Goal: Check status: Check status

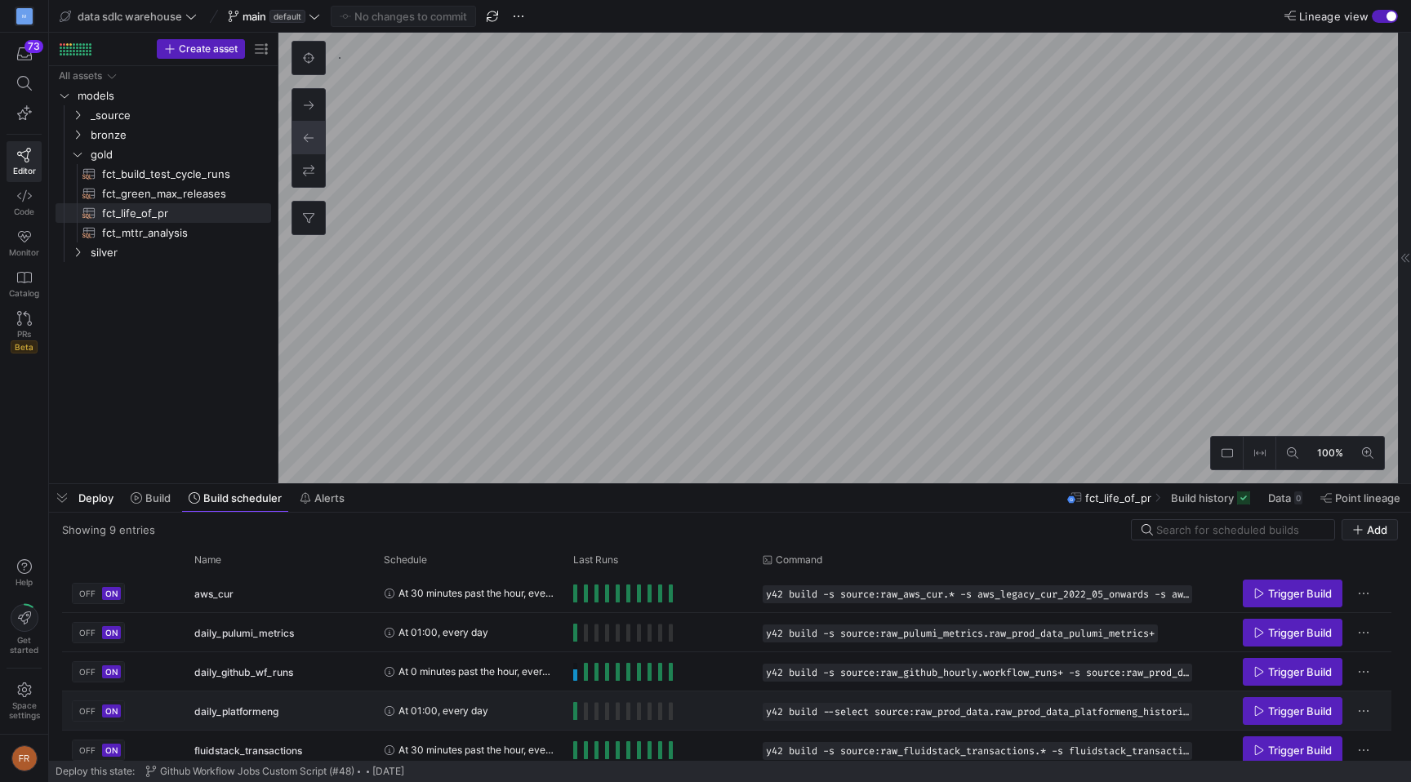
scroll to position [166, 0]
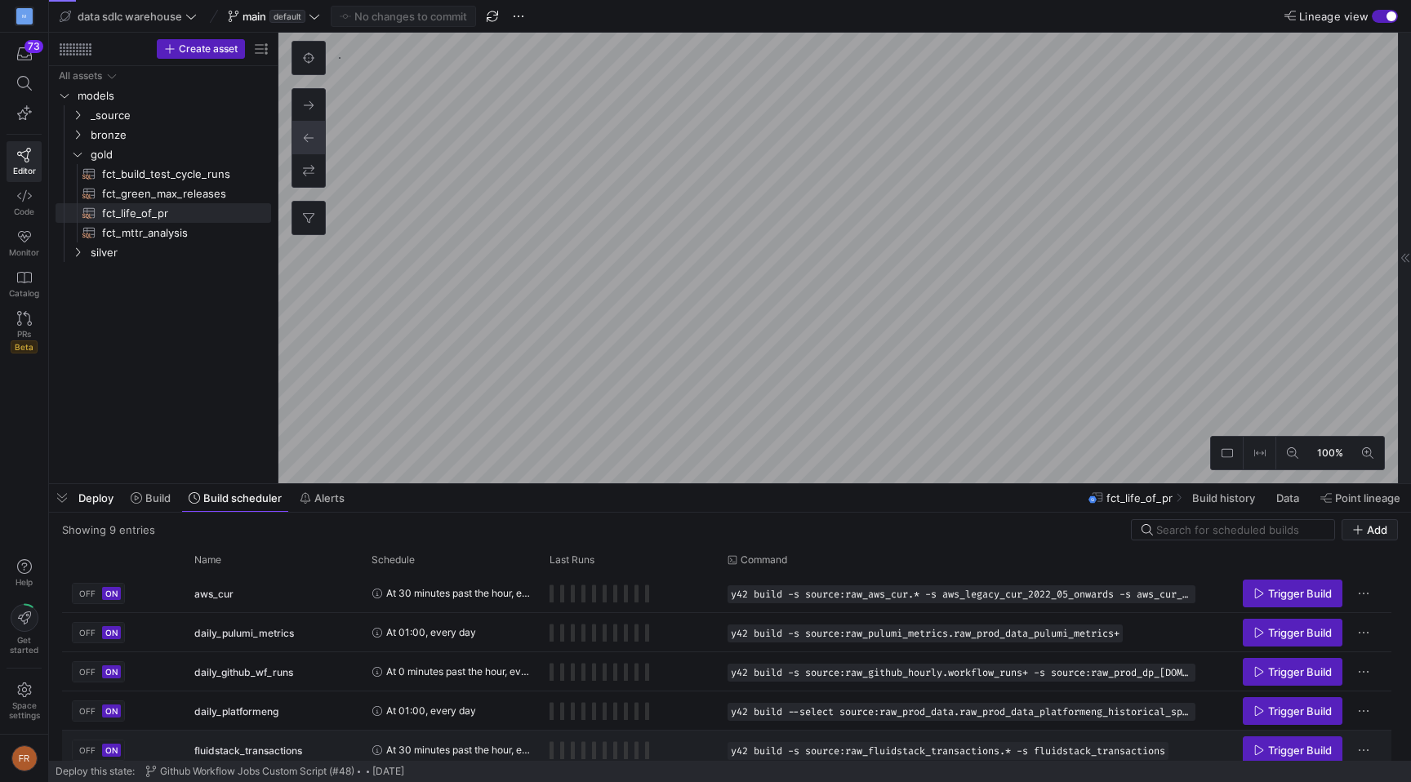
scroll to position [166, 0]
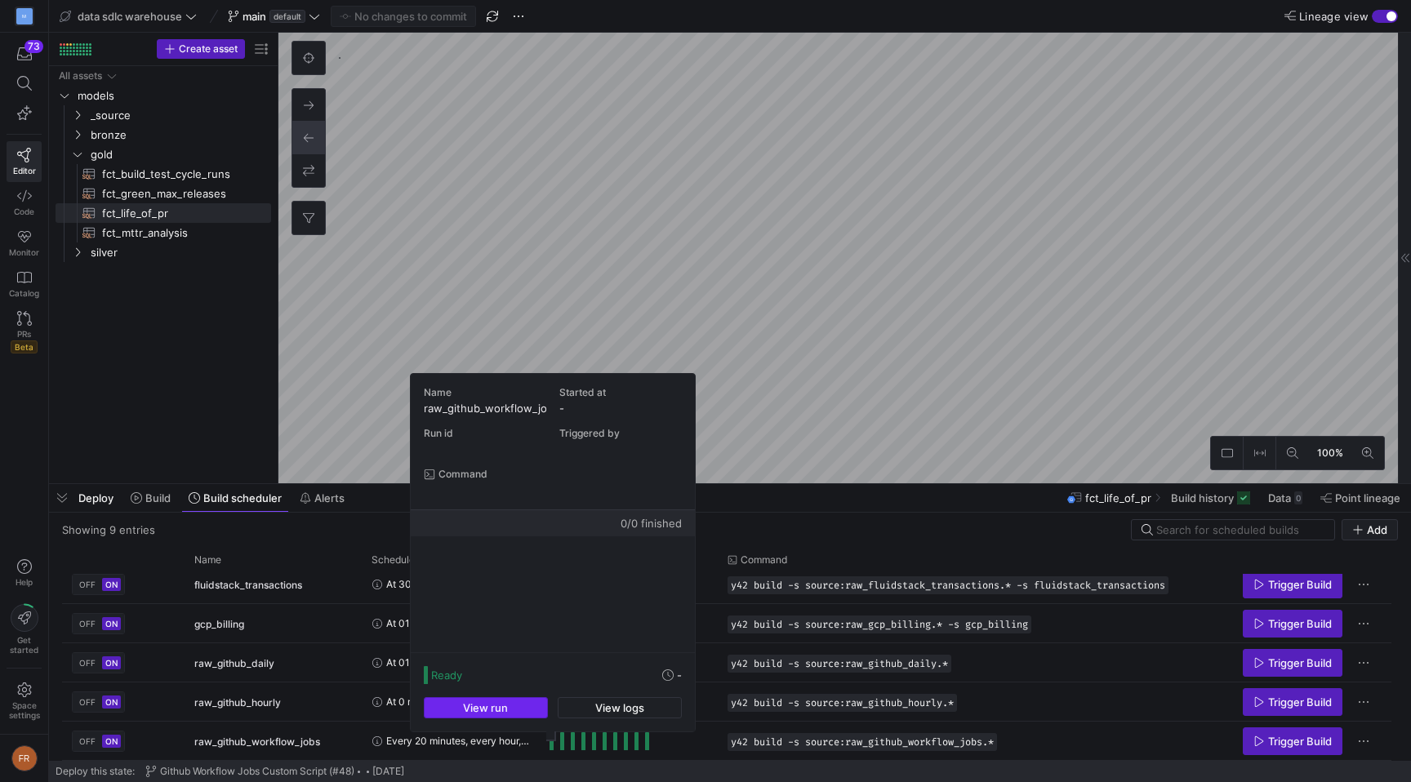
click at [527, 705] on span "button" at bounding box center [486, 708] width 122 height 20
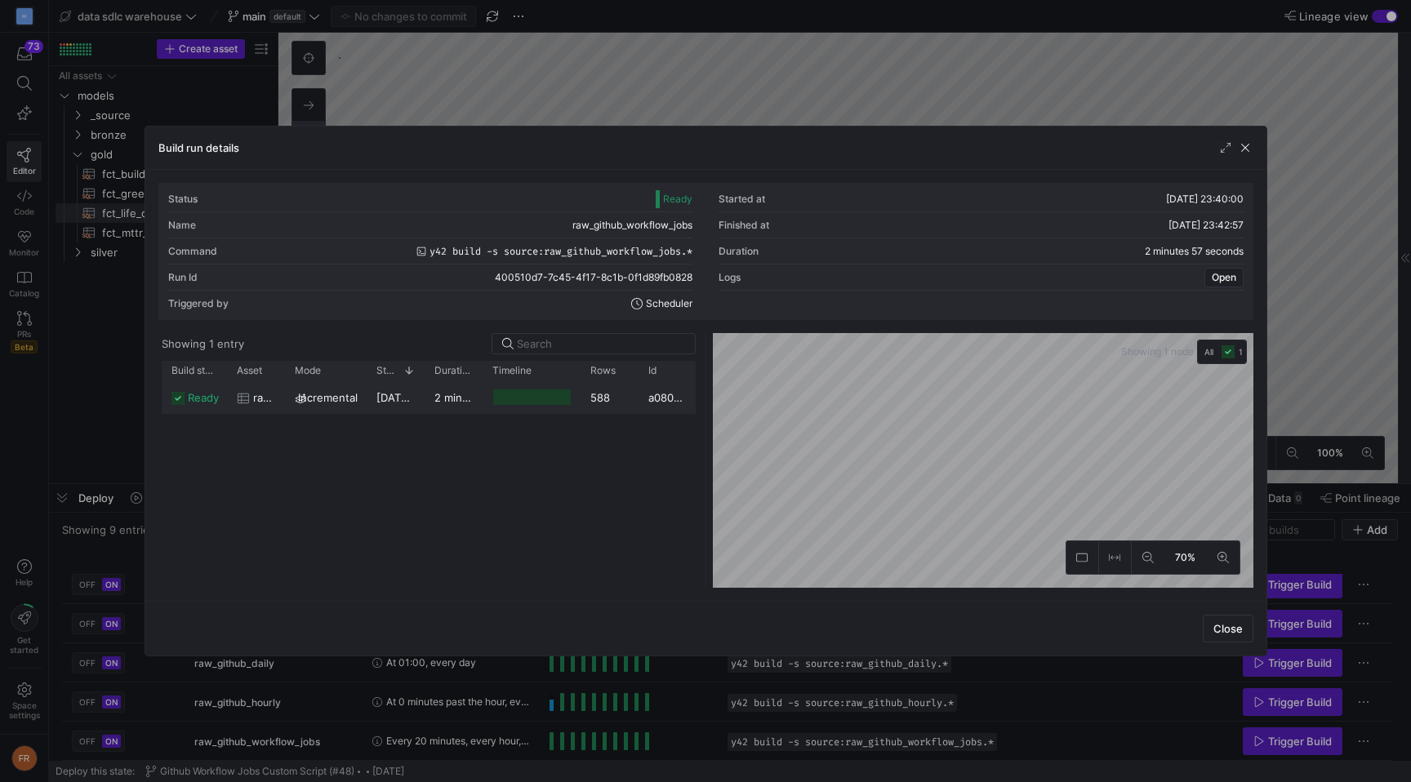
click at [642, 402] on div "a0802e9e-c745-4d74-bcd3-c1fe1e6cba27" at bounding box center [666, 397] width 57 height 32
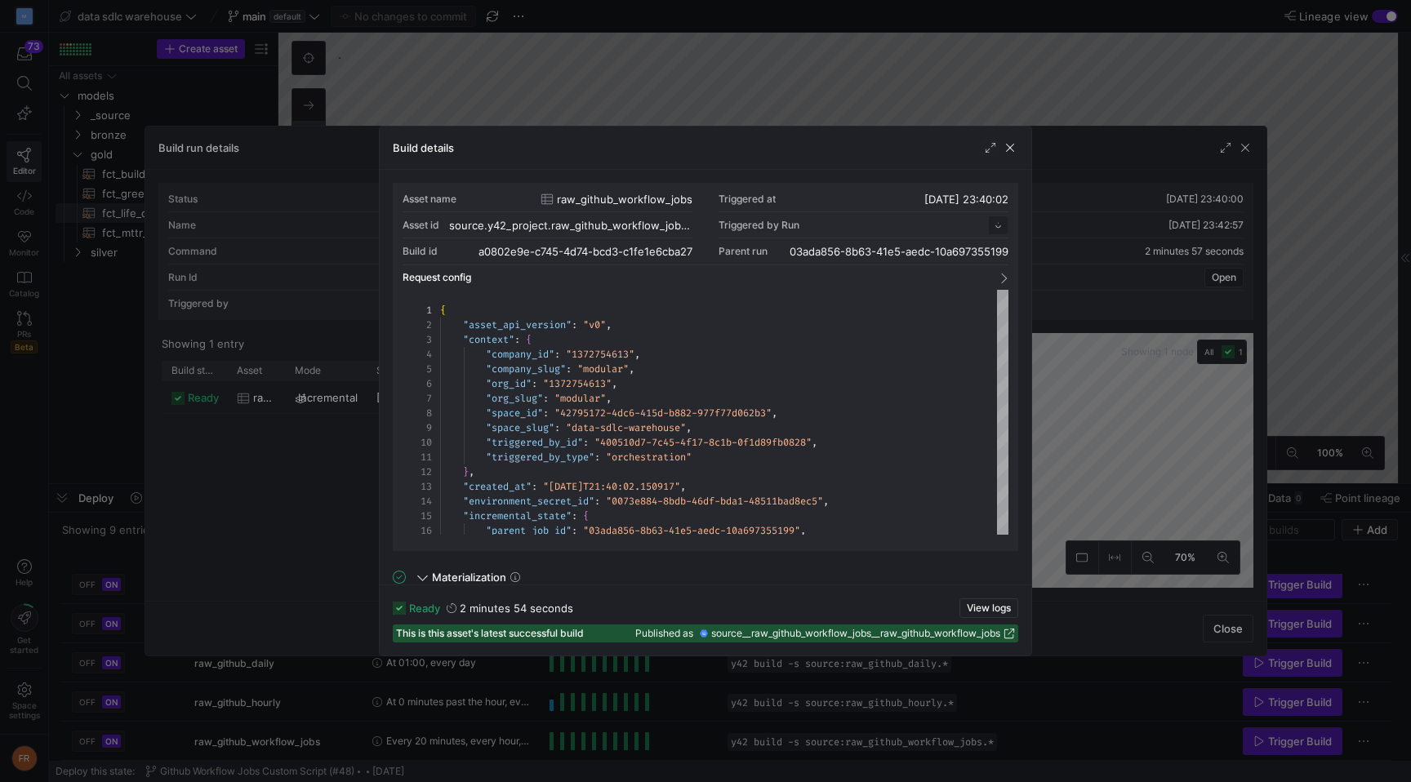
scroll to position [147, 0]
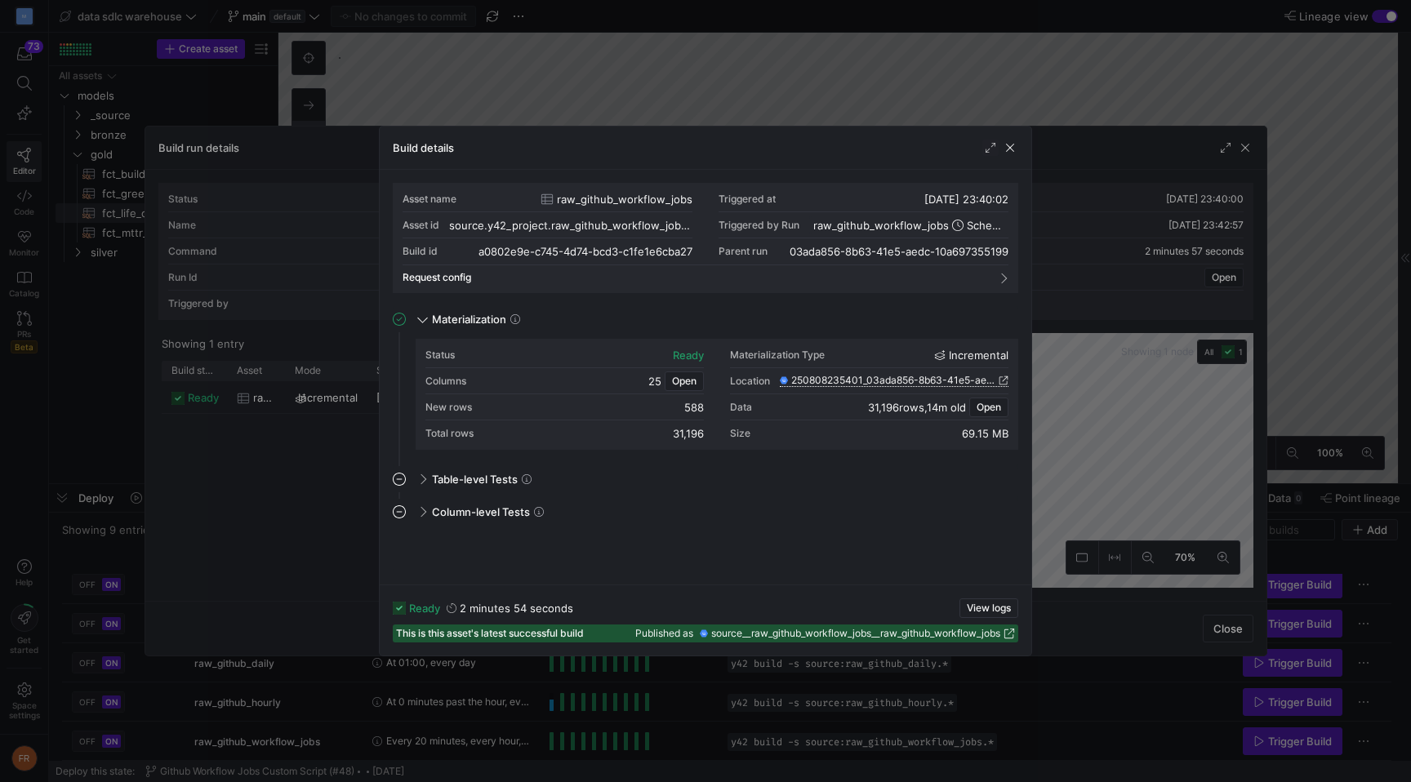
click at [985, 379] on span "250808235401_03ada856-8b63-41e5-aedc-10a697355199" at bounding box center [893, 380] width 204 height 11
click at [958, 66] on div at bounding box center [705, 391] width 1411 height 782
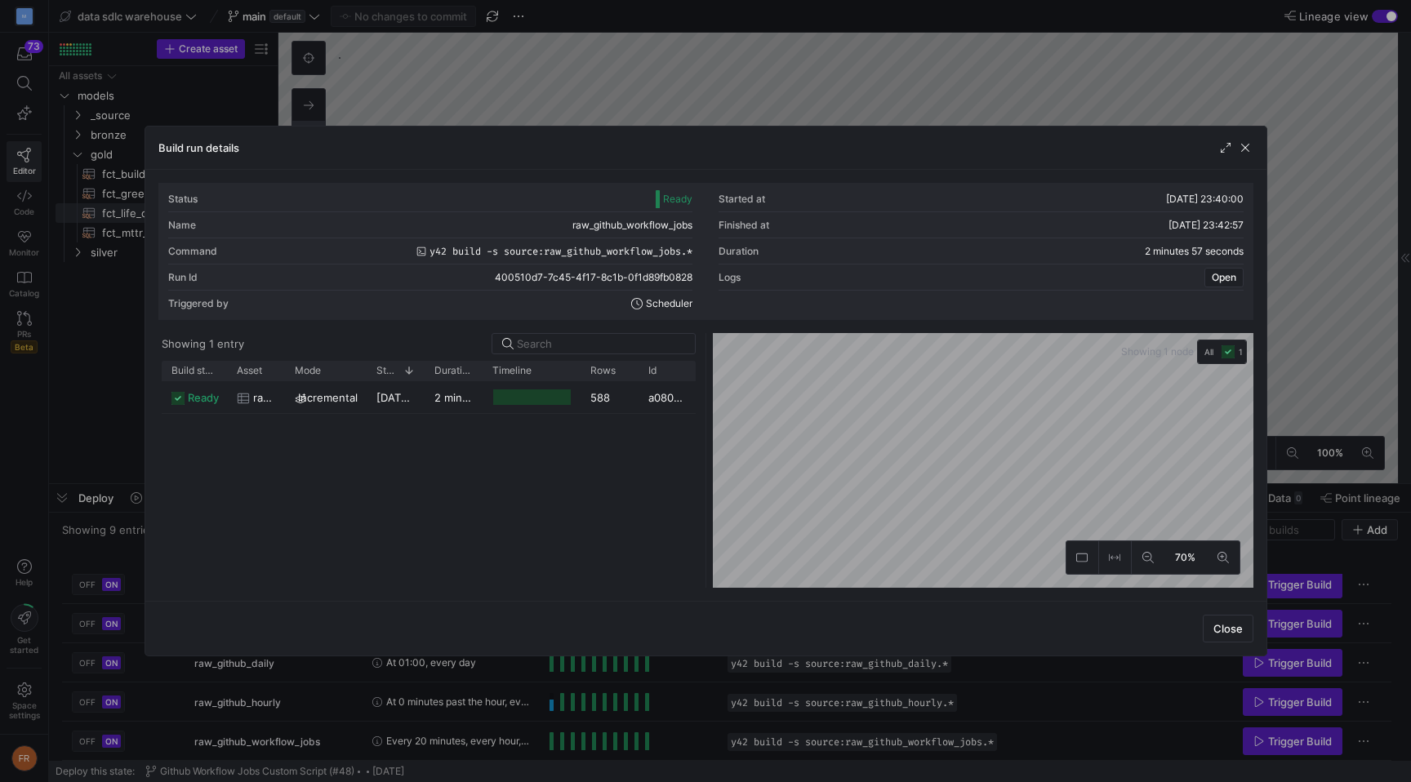
click at [591, 82] on div at bounding box center [705, 391] width 1411 height 782
